Goal: Use online tool/utility: Use online tool/utility

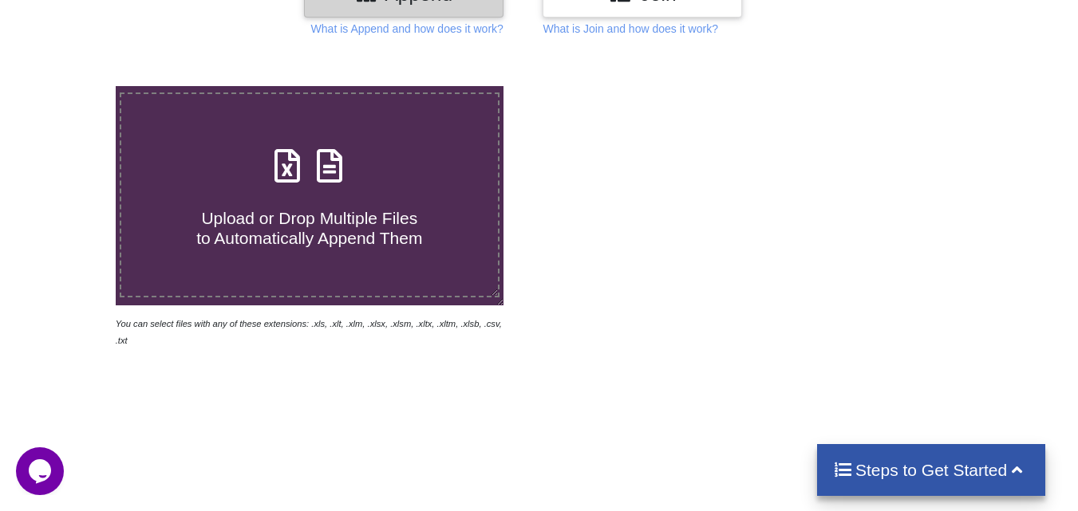
click at [282, 190] on div "Upload or Drop Multiple Files to Automatically Append Them" at bounding box center [309, 195] width 377 height 108
click at [72, 86] on input "Upload or Drop Multiple Files to Automatically Append Them" at bounding box center [72, 86] width 0 height 0
type input "C:\fakepath\ho.xlsx"
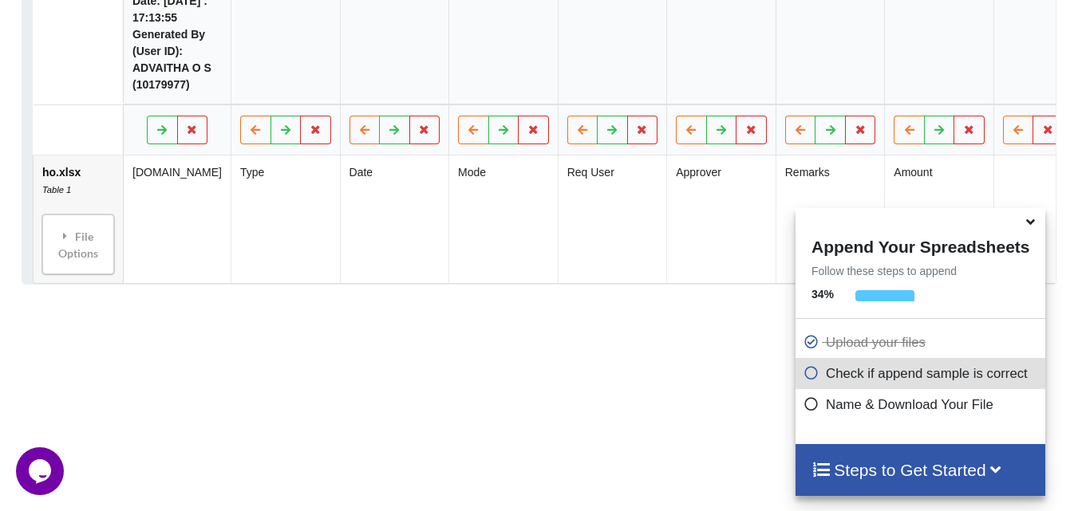
scroll to position [1020, 0]
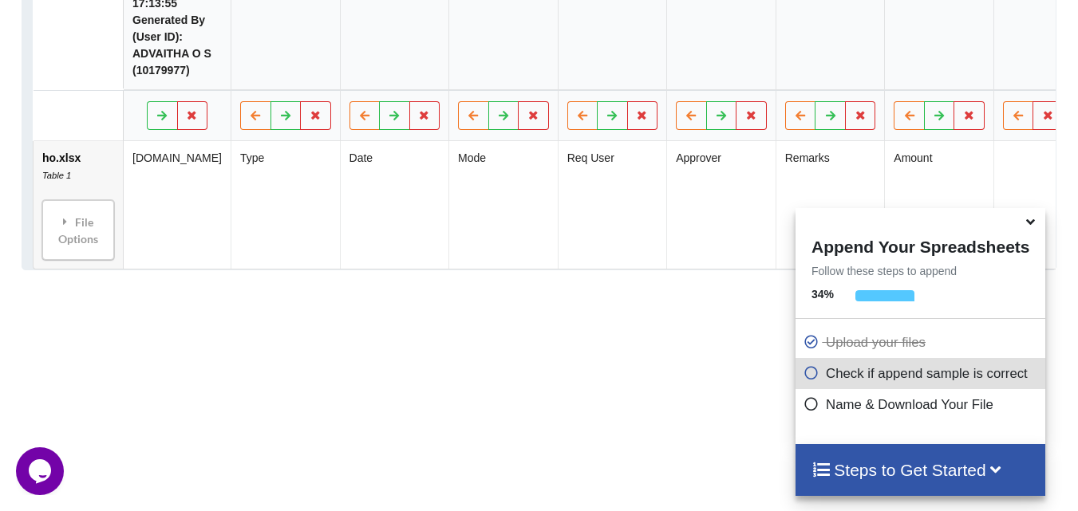
click at [1032, 221] on icon at bounding box center [1030, 219] width 17 height 14
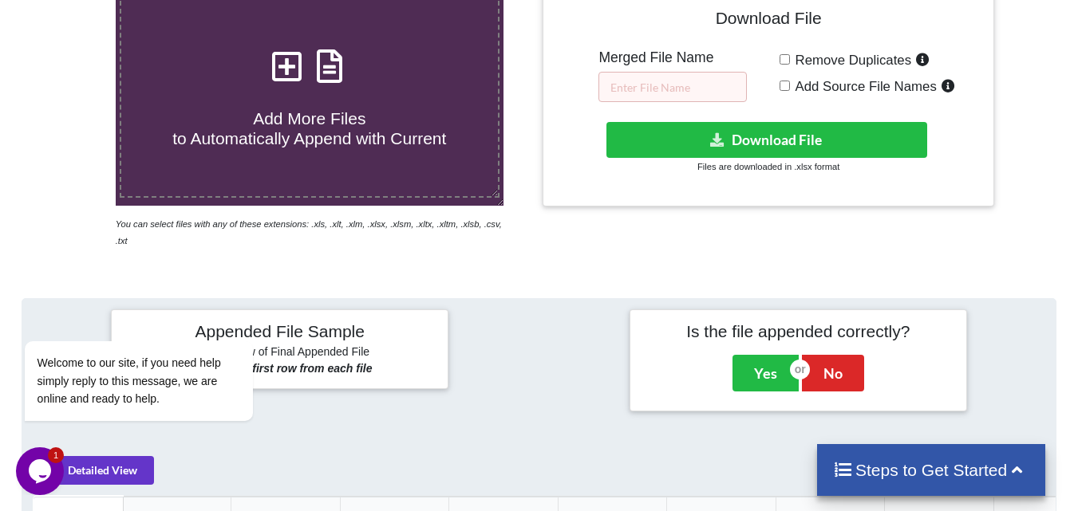
scroll to position [337, 0]
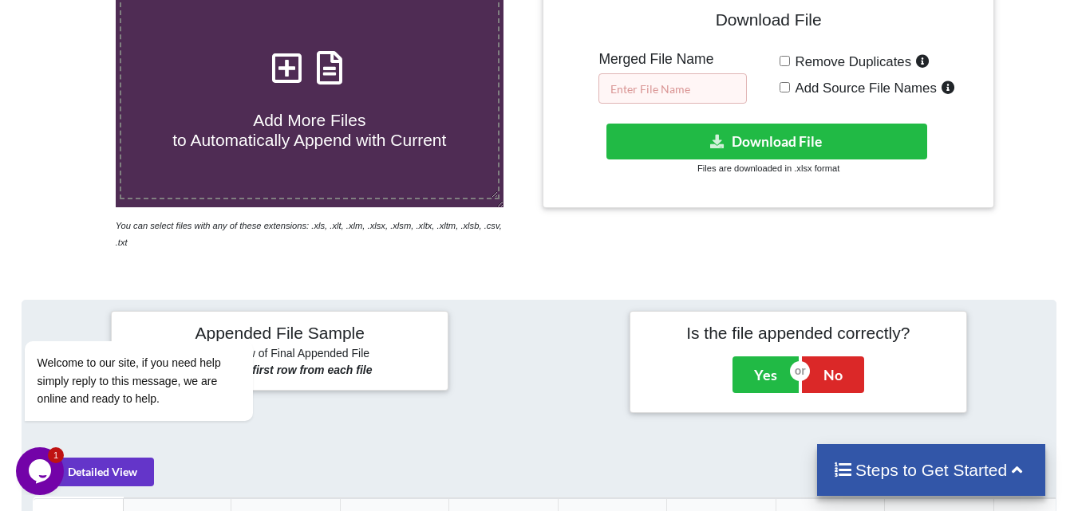
click at [633, 98] on input "text" at bounding box center [672, 88] width 148 height 30
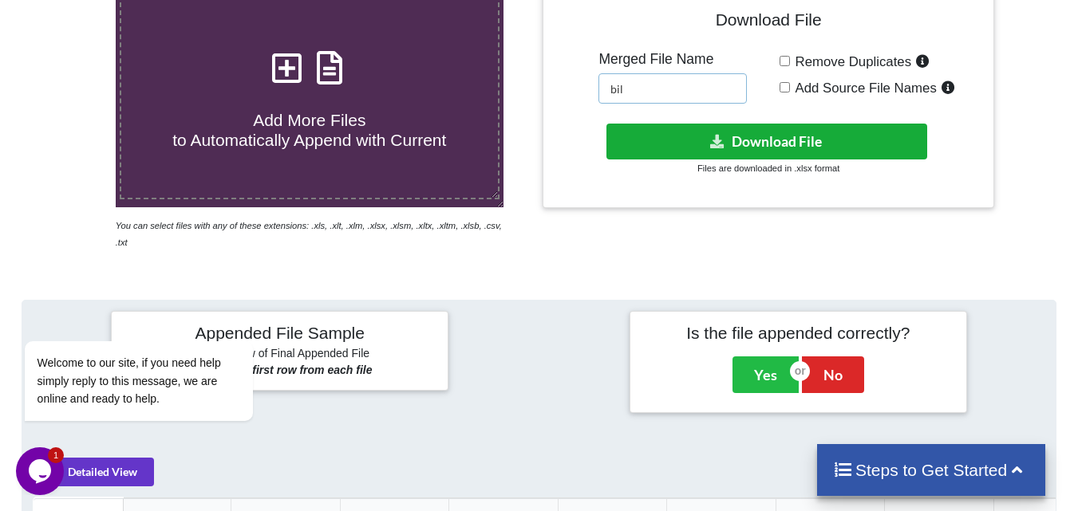
type input "bil"
click at [677, 135] on button "Download File" at bounding box center [766, 142] width 321 height 36
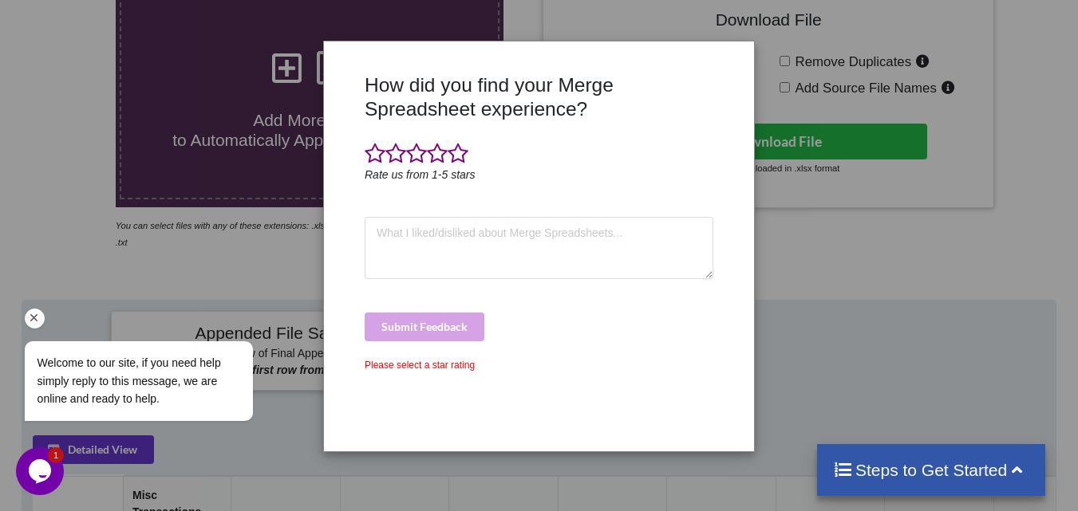
click at [183, 255] on div "Welcome to our site, if you need help simply reply to this message, we are onli…" at bounding box center [159, 315] width 287 height 243
click at [821, 265] on div "How did you find your Merge Spreadsheet experience? Rate us from 1-5 stars Subm…" at bounding box center [539, 255] width 1078 height 511
click at [373, 157] on span at bounding box center [375, 154] width 21 height 22
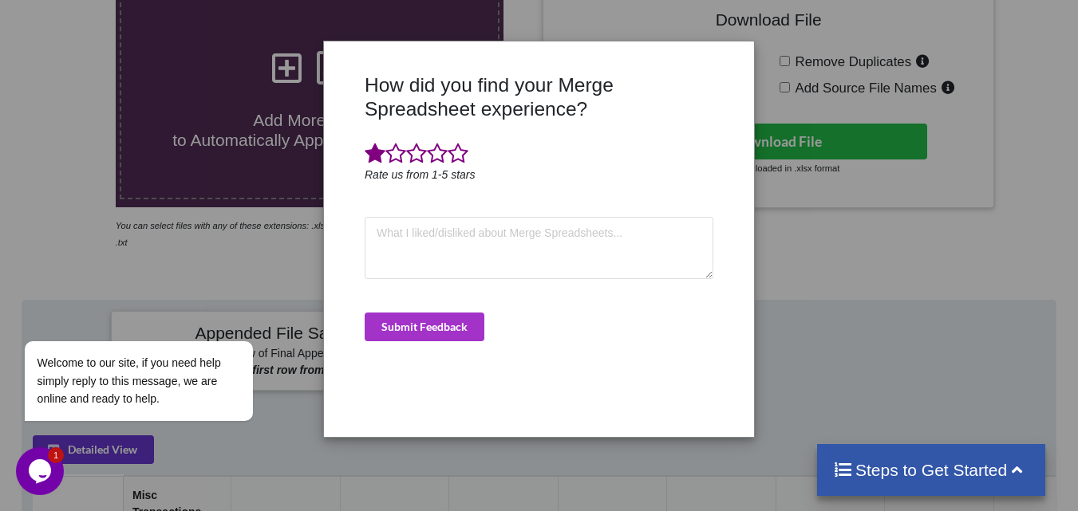
click at [195, 191] on div "How did you find your Merge Spreadsheet experience? Rate us from 1-5 stars Subm…" at bounding box center [539, 255] width 1078 height 511
click at [379, 327] on button "Submit Feedback" at bounding box center [425, 327] width 120 height 29
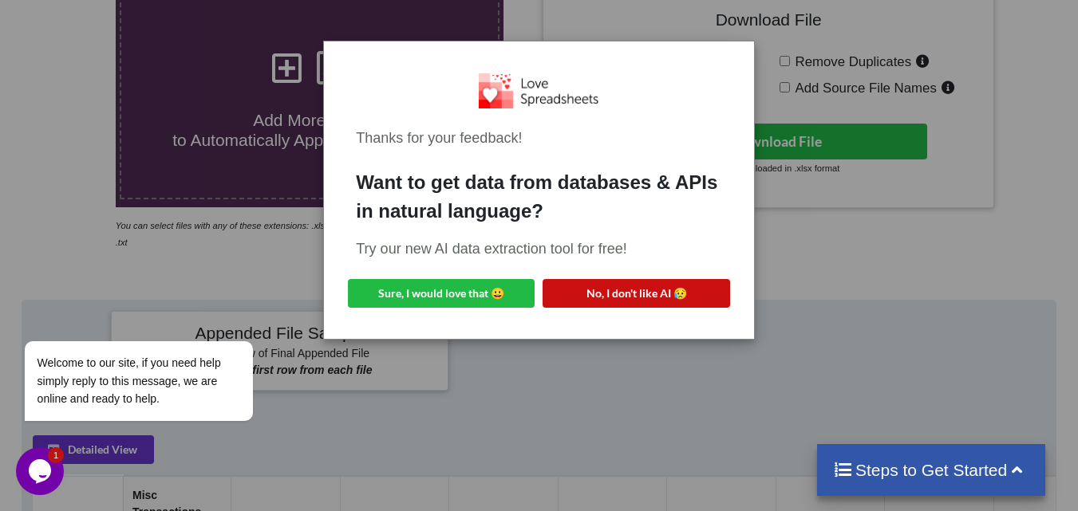
click at [607, 296] on button "No, I don't like AI 😥" at bounding box center [636, 293] width 187 height 29
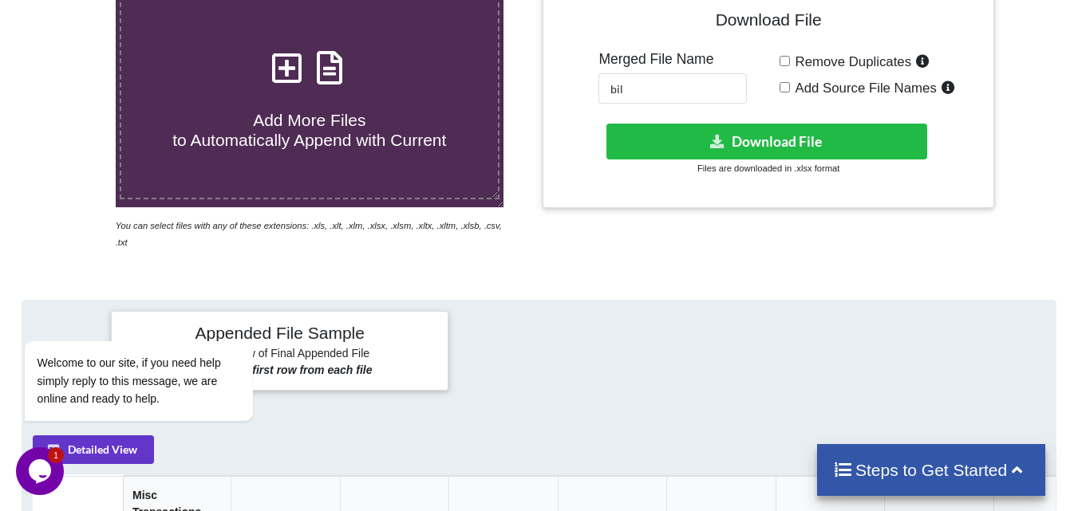
click at [376, 227] on icon "You can select files with any of these extensions: .xls, .xlt, .xlm, .xlsx, .xl…" at bounding box center [309, 234] width 386 height 26
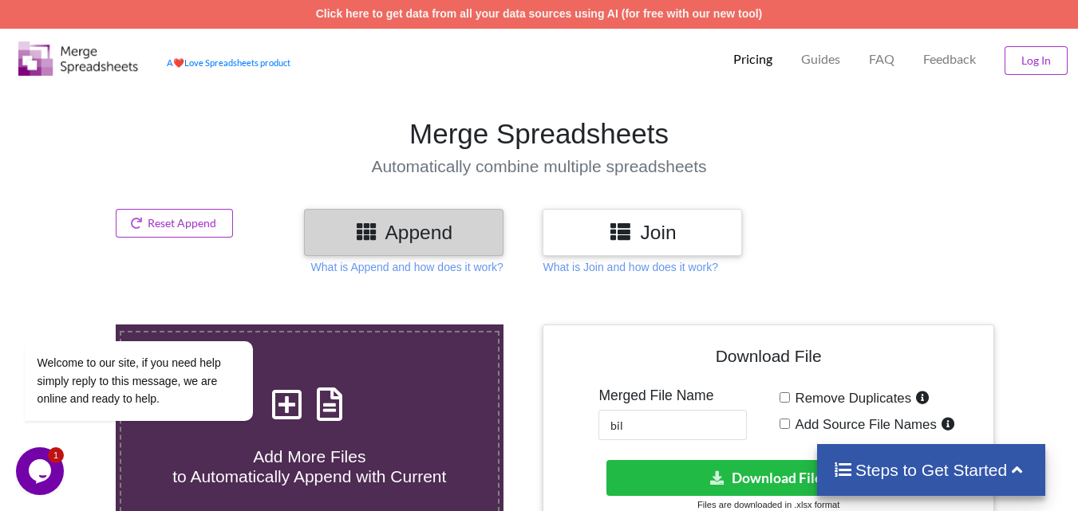
scroll to position [0, 0]
